Goal: Transaction & Acquisition: Purchase product/service

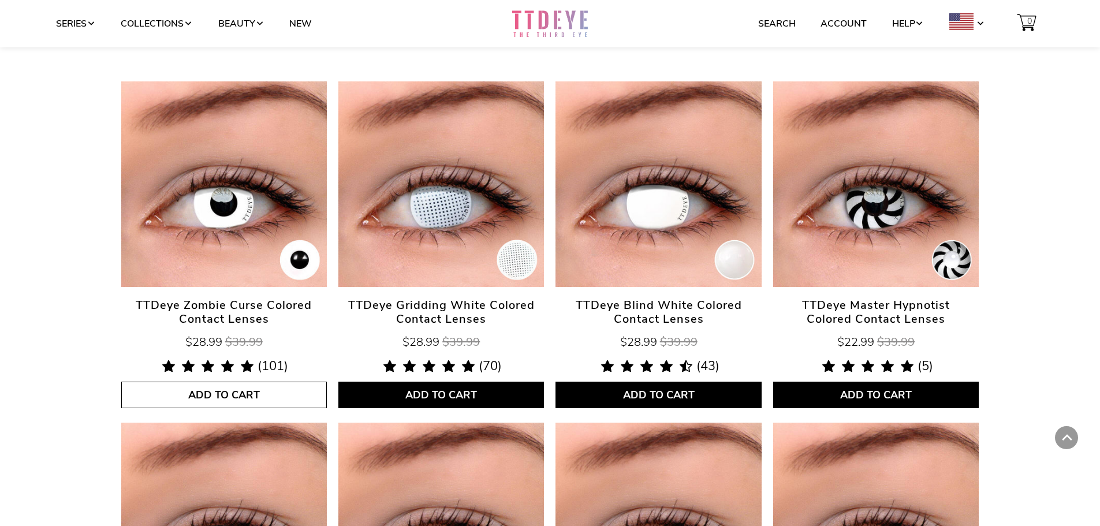
scroll to position [520, 0]
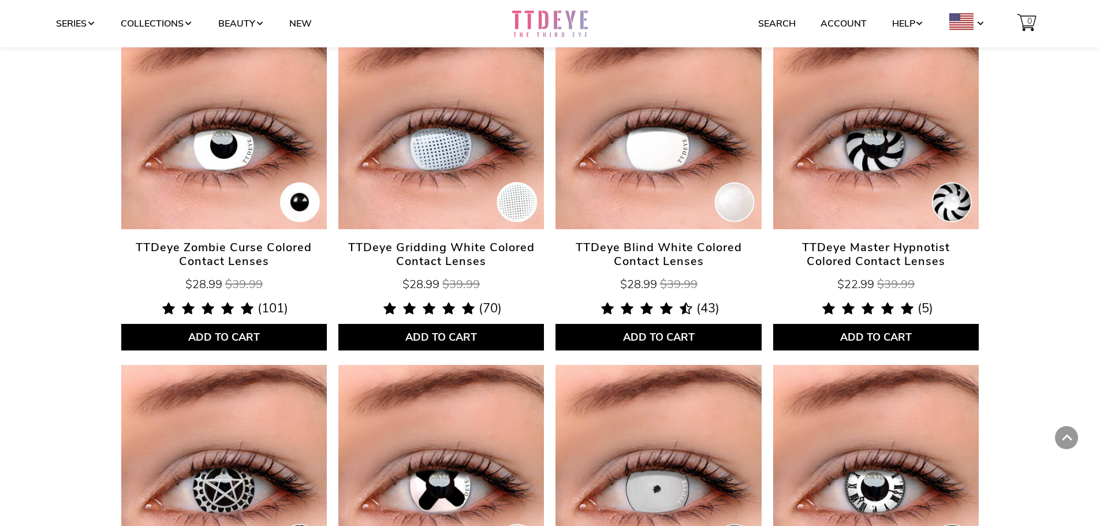
click at [256, 249] on span "TTDeye Zombie Curse Colored Contact Lenses" at bounding box center [224, 255] width 206 height 28
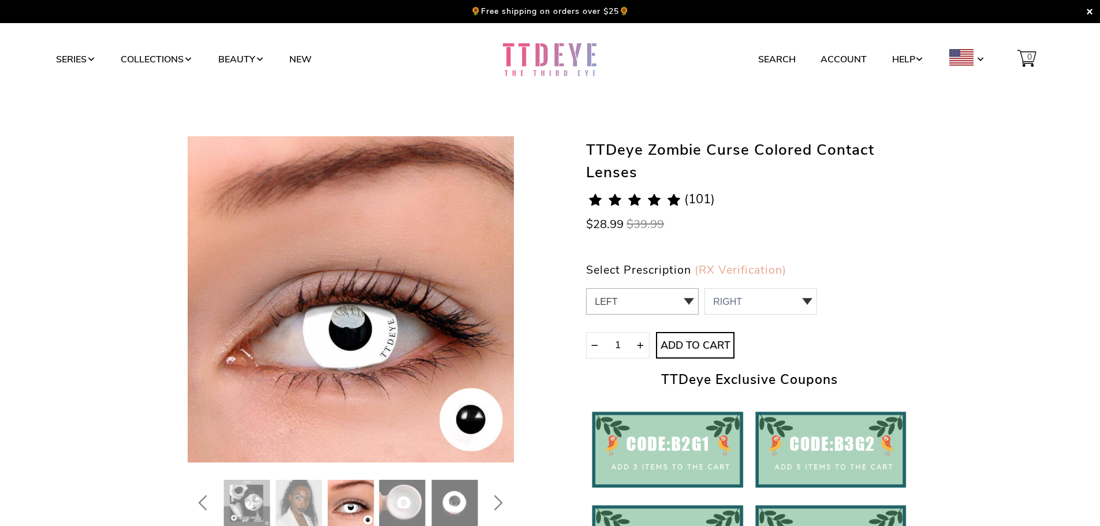
click at [693, 301] on select "LEFT 0.00 / Plano,-1.00,-1.25,-1.50,-1.75,-2.00,-2.25,-2.50,-2.75,-3.00,-3.25,-…" at bounding box center [642, 301] width 113 height 27
click at [802, 248] on div "TTDeye Zombie Curse Colored Contact Lenses 5.0 rating (101 votes) (101) $28.99 …" at bounding box center [749, 386] width 326 height 501
click at [801, 302] on select "RIGHT 0 0.00 / Plano 1 -1.00 2 -1.25 3 -1.50 4 -1.75 5 -2.00 6 -2.25 7 -2.50 8 …" at bounding box center [761, 301] width 113 height 27
click at [695, 304] on select "LEFT 0.00 / Plano,-1.00,-1.25,-1.50,-1.75,-2.00,-2.25,-2.50,-2.75,-3.00,-3.25,-…" at bounding box center [642, 301] width 113 height 27
select select "0.00"
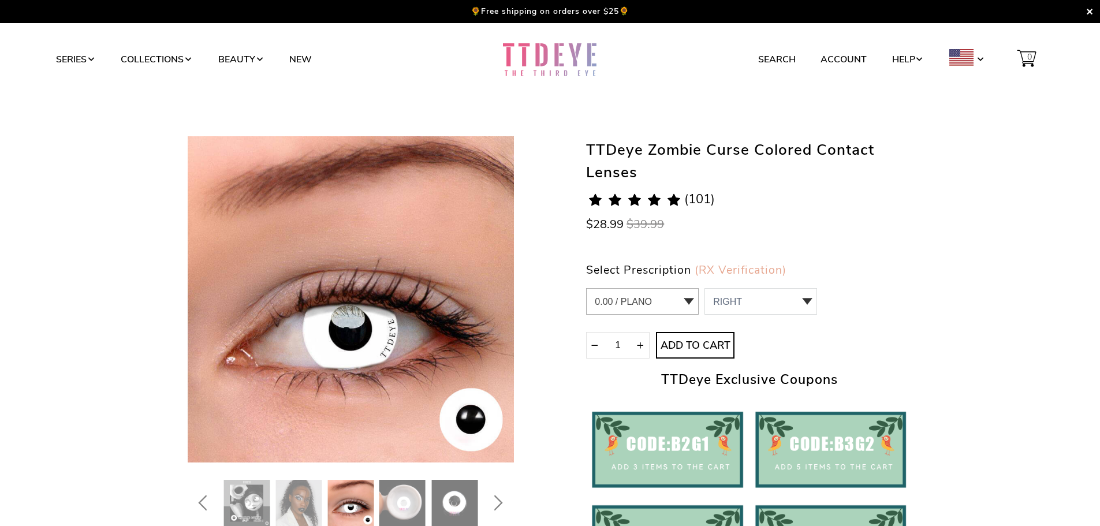
click at [586, 288] on select "LEFT 0.00 / Plano,-1.00,-1.25,-1.50,-1.75,-2.00,-2.25,-2.50,-2.75,-3.00,-3.25,-…" at bounding box center [642, 301] width 113 height 27
click at [787, 300] on select "RIGHT 0 0.00 / Plano 1 -1.00 2 -1.25 3 -1.50 4 -1.75 5 -2.00 6 -2.25 7 -2.50 8 …" at bounding box center [761, 301] width 113 height 27
select select "0.00"
click at [705, 288] on select "RIGHT 0 0.00 / Plano 1 -1.00 2 -1.25 3 -1.50 4 -1.75 5 -2.00 6 -2.25 7 -2.50 8 …" at bounding box center [761, 301] width 113 height 27
click at [717, 342] on span "Add to Cart" at bounding box center [695, 346] width 76 height 13
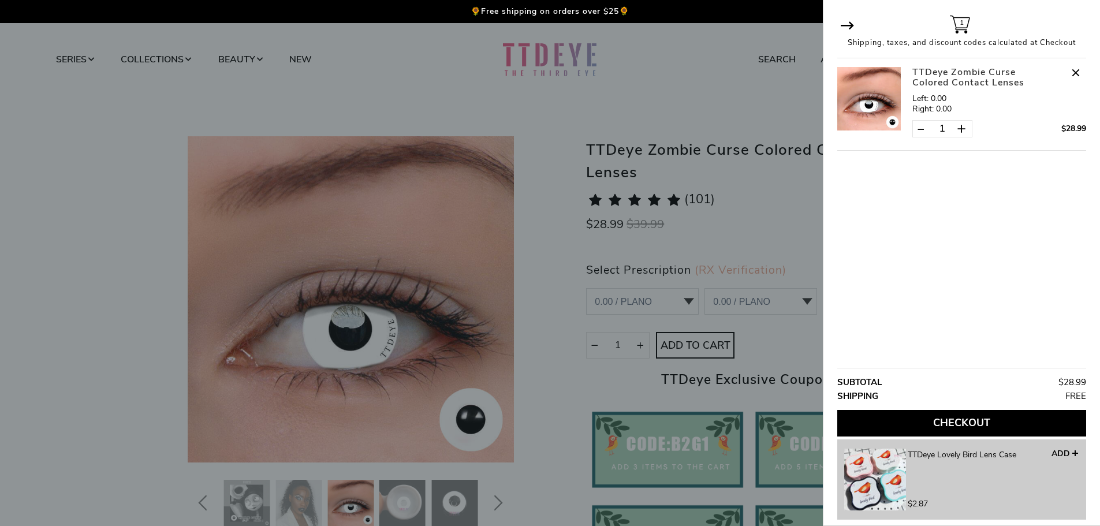
click at [1048, 429] on button "Checkout" at bounding box center [961, 423] width 249 height 27
